Goal: Check status: Check status

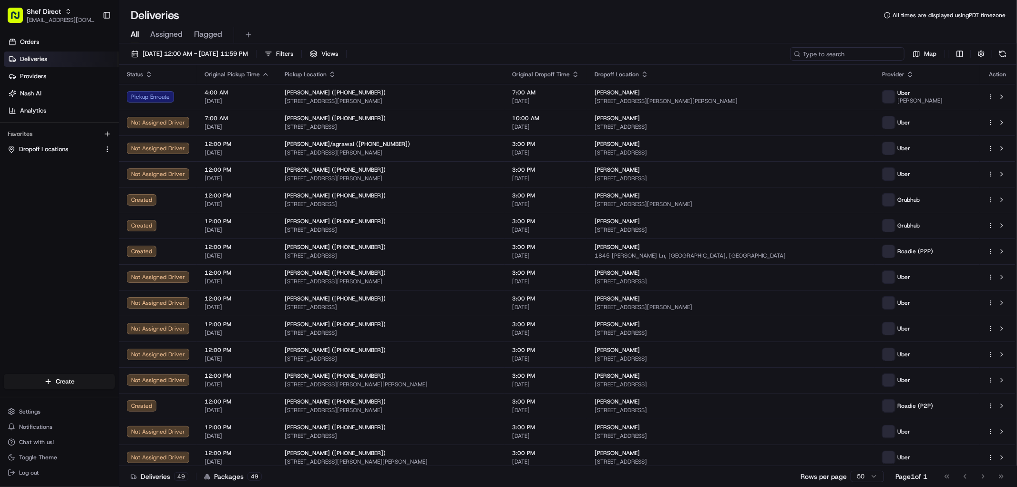
click at [857, 53] on input at bounding box center [847, 53] width 114 height 13
paste input "iEwGnetYUFW"
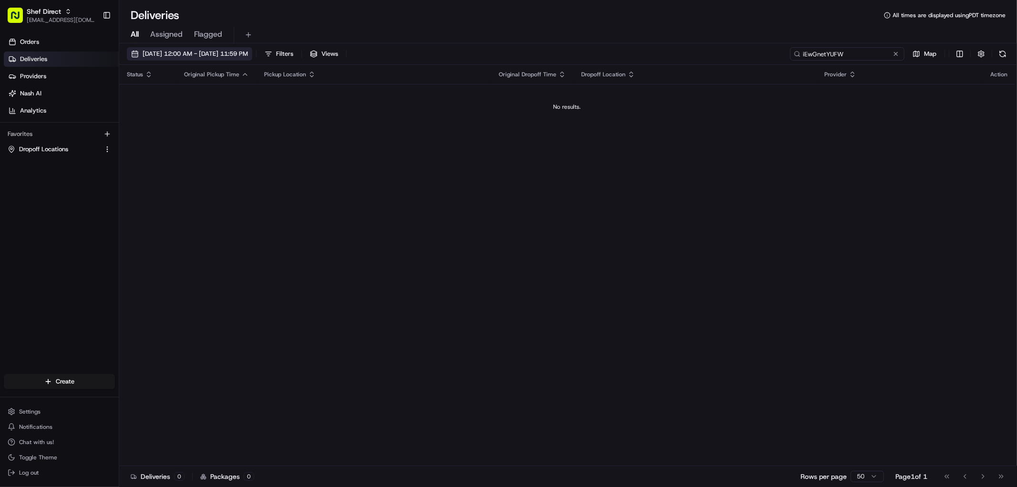
type input "iEwGnetYUFW"
click at [223, 55] on span "[DATE] 12:00 AM - [DATE] 11:59 PM" at bounding box center [195, 54] width 105 height 9
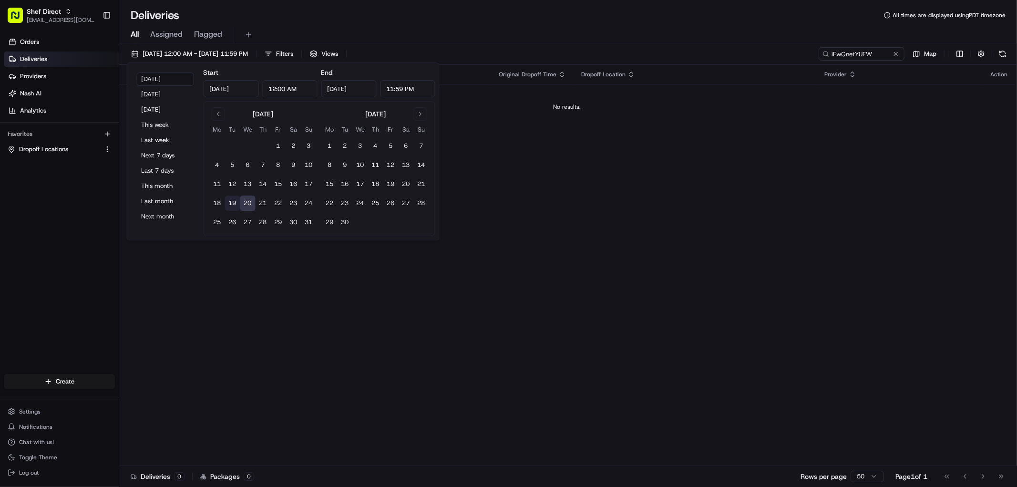
click at [231, 207] on button "19" at bounding box center [232, 202] width 15 height 15
type input "[DATE]"
click at [311, 287] on div "Status Original Pickup Time Pickup Location Original Dropoff Time Dropoff Locat…" at bounding box center [567, 265] width 896 height 401
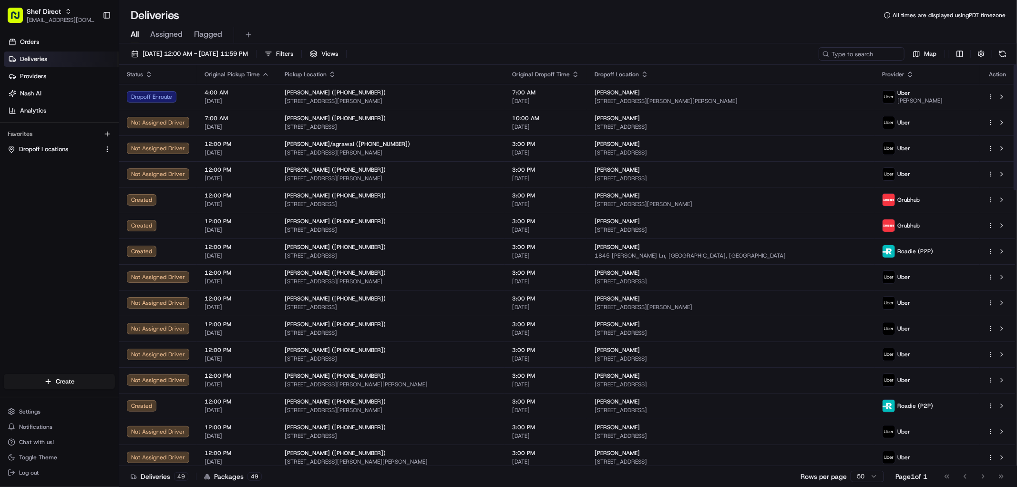
drag, startPoint x: 857, startPoint y: 64, endPoint x: 866, endPoint y: 55, distance: 12.5
click at [857, 63] on div "08/20/2025 12:00 AM - 08/20/2025 11:59 PM Filters Views Map Status Original Pic…" at bounding box center [567, 265] width 897 height 445
click at [866, 55] on input at bounding box center [847, 53] width 114 height 13
paste input "w8FbeXbggp7"
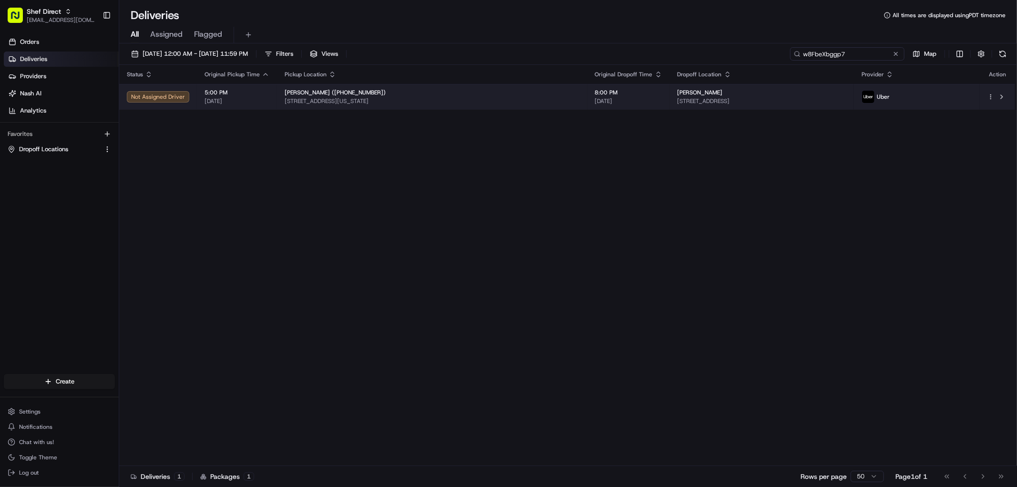
type input "w8FbeXbggp7"
click at [441, 97] on span "[STREET_ADDRESS][US_STATE]" at bounding box center [432, 101] width 295 height 8
click at [430, 105] on td "Sweta Kishore (+17017291713) 2004 Oklahoma Ave, Plano, TX 75074, USA" at bounding box center [432, 97] width 310 height 26
